Goal: Browse casually: Explore the website without a specific task or goal

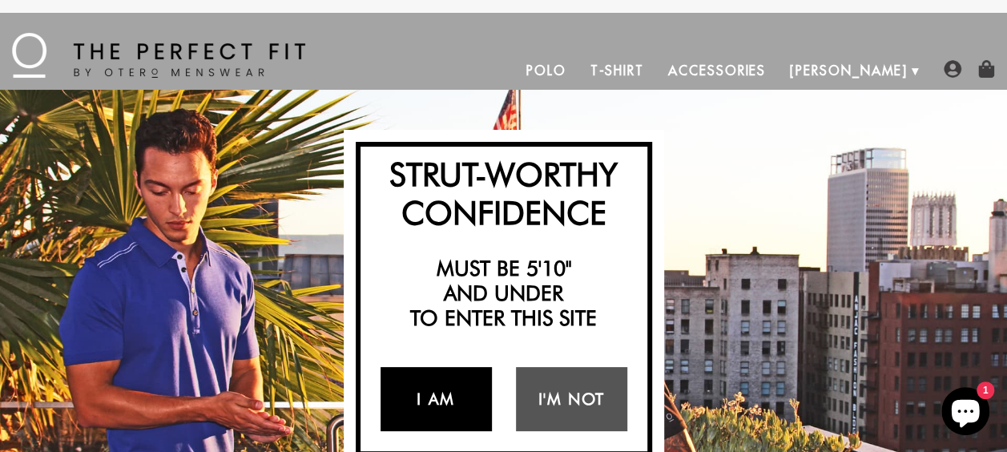
click at [463, 384] on link "I Am" at bounding box center [435, 399] width 111 height 64
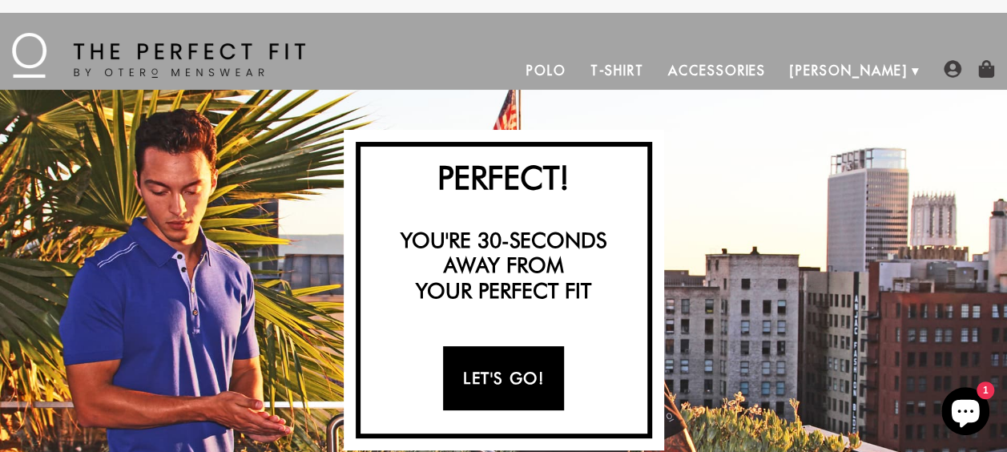
click at [531, 368] on link "Let's Go!" at bounding box center [503, 378] width 121 height 64
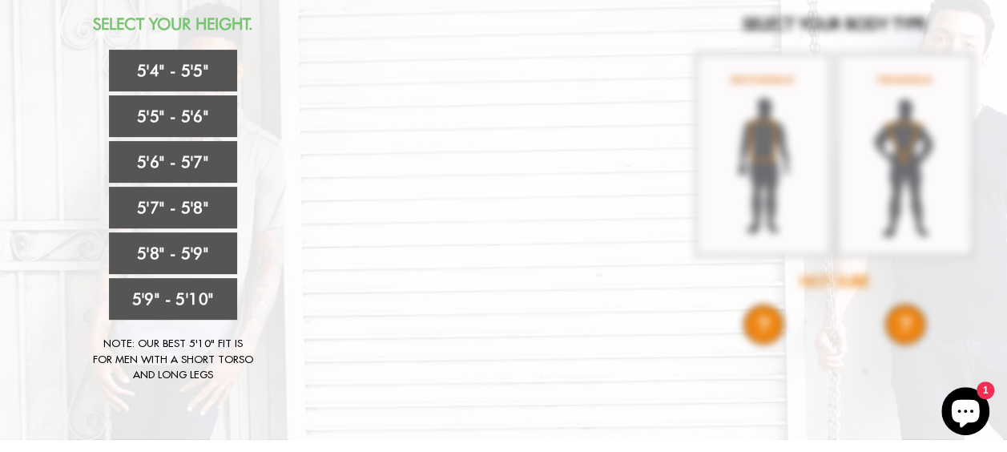
scroll to position [191, 0]
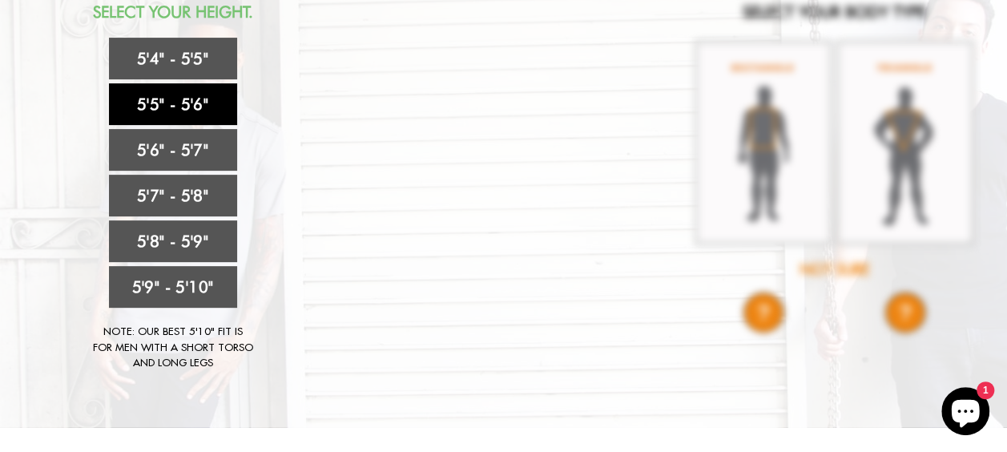
click at [203, 106] on link "5'5" - 5'6"" at bounding box center [173, 104] width 128 height 42
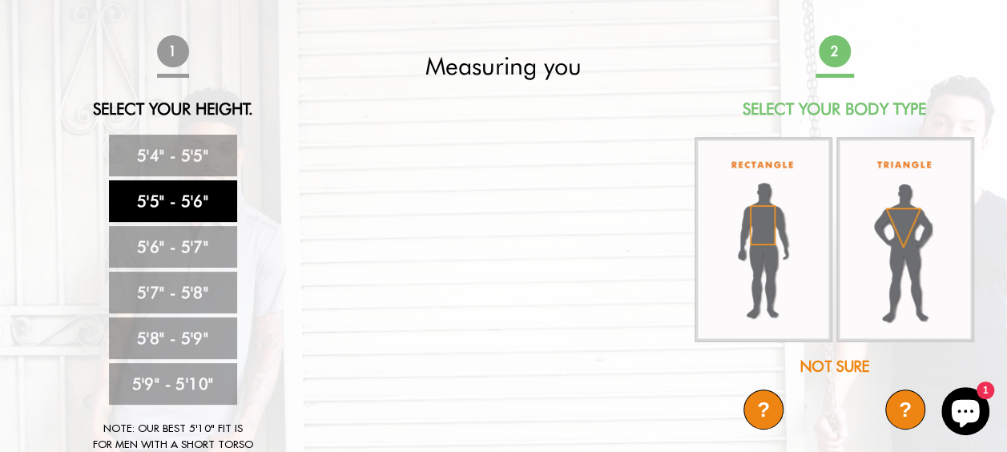
scroll to position [91, 0]
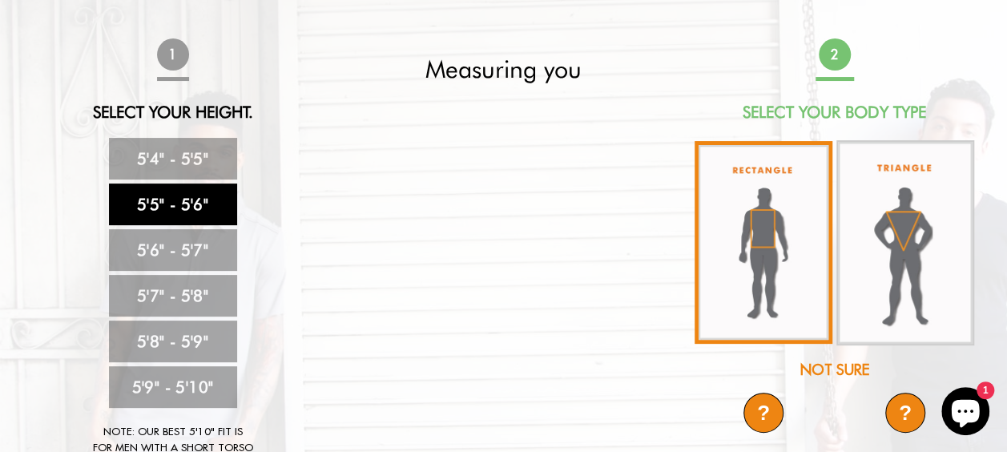
click at [753, 256] on img at bounding box center [763, 242] width 138 height 203
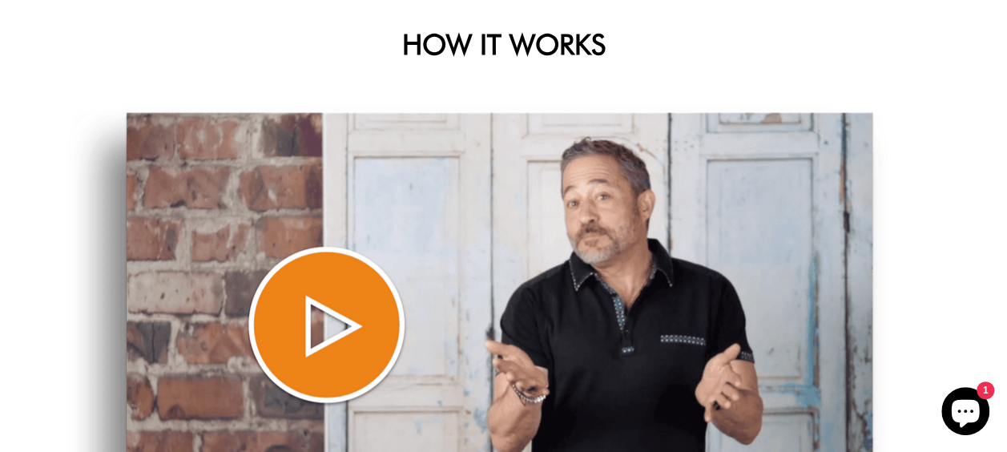
scroll to position [615, 0]
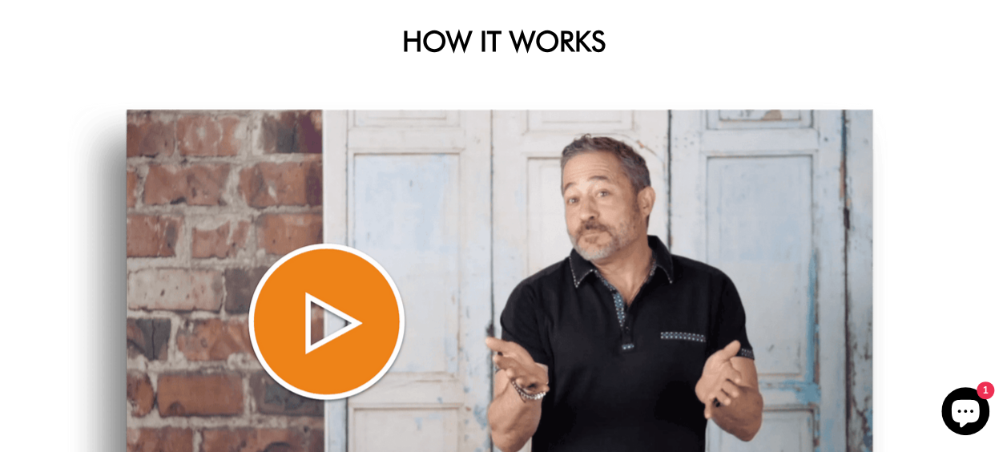
drag, startPoint x: 977, startPoint y: 169, endPoint x: 1018, endPoint y: 282, distance: 120.1
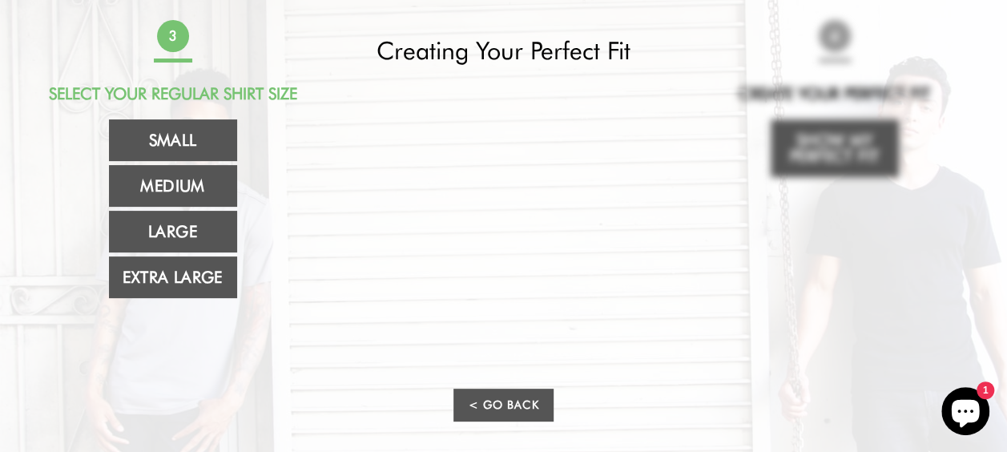
scroll to position [0, 0]
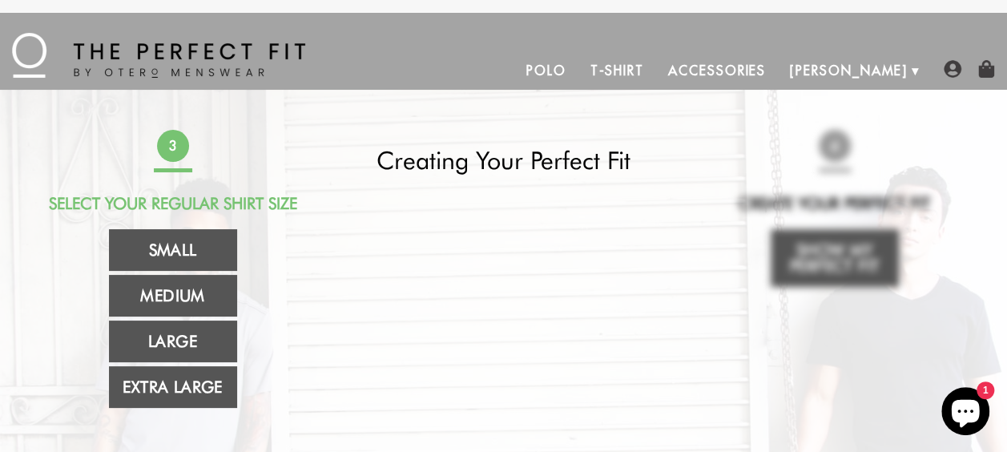
click at [578, 75] on link "Polo" at bounding box center [546, 70] width 64 height 38
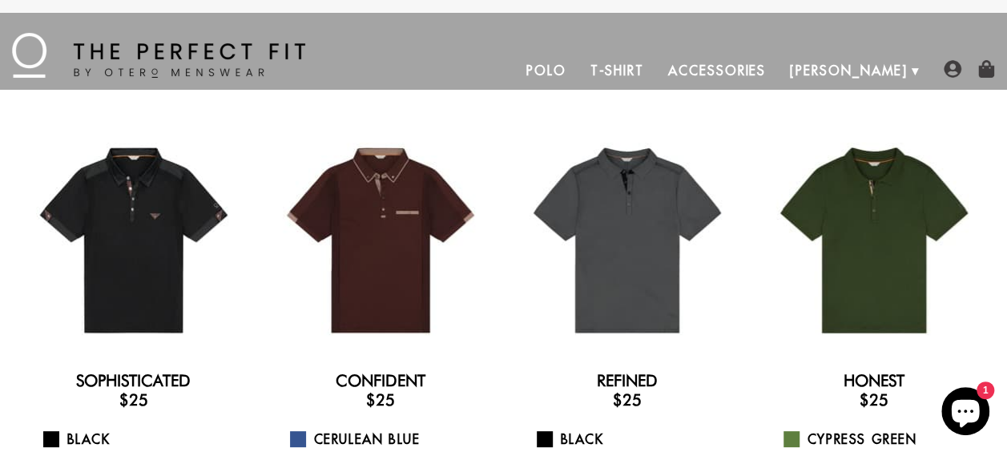
click at [655, 75] on link "T-Shirt" at bounding box center [616, 70] width 78 height 38
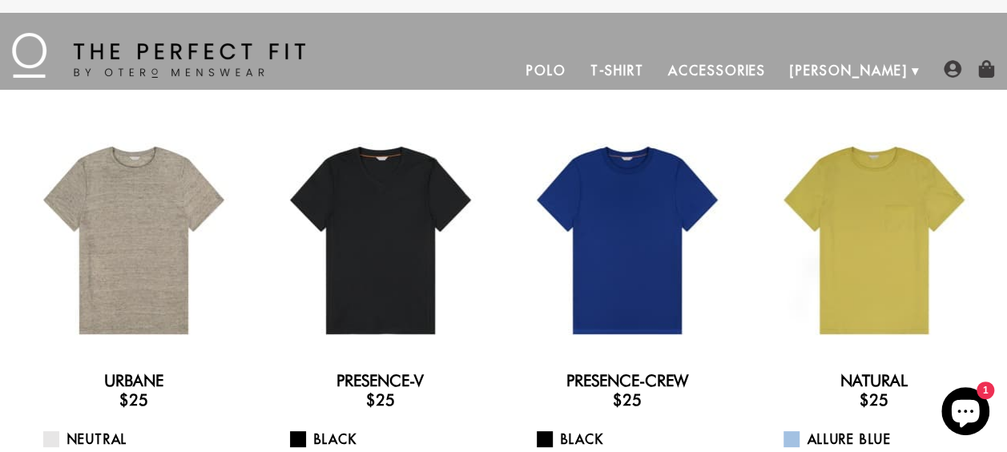
click at [751, 80] on link "Accessories" at bounding box center [717, 70] width 122 height 38
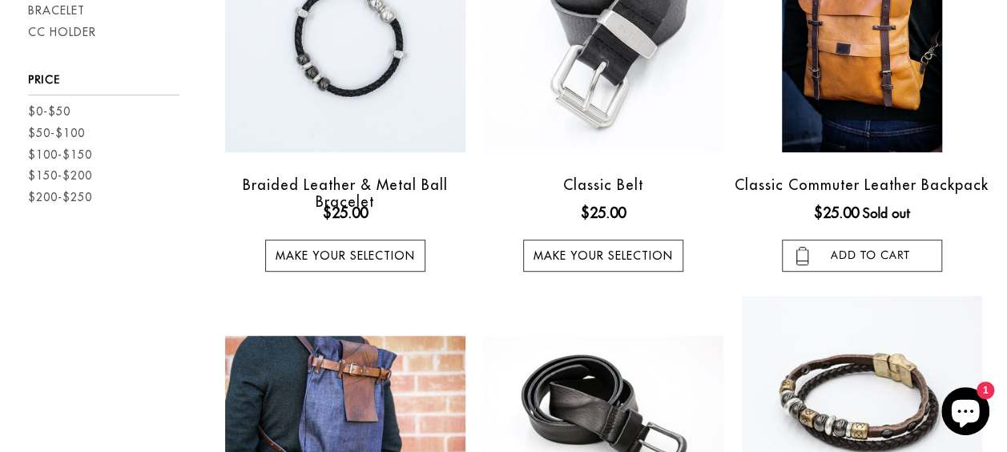
scroll to position [298, 0]
